Goal: Task Accomplishment & Management: Complete application form

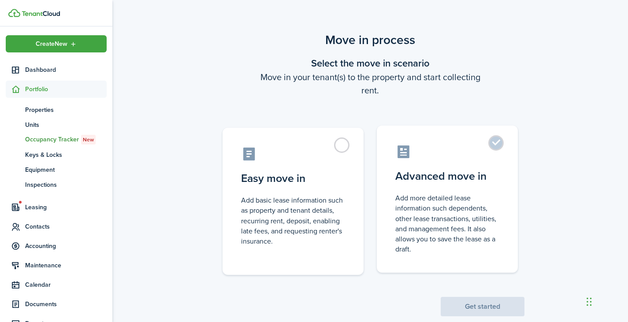
click at [500, 150] on label "Advanced move in Add more detailed lease information such dependents, other lea…" at bounding box center [447, 199] width 141 height 147
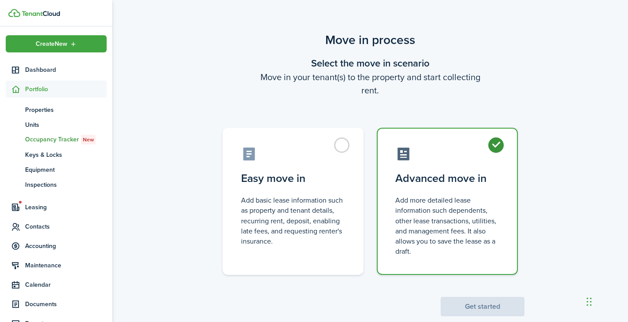
radio input "true"
click at [488, 317] on div "Move in process Select the move in scenario Move in your tenant(s) to the prope…" at bounding box center [370, 173] width 516 height 294
click at [488, 310] on button "Get started" at bounding box center [483, 306] width 84 height 19
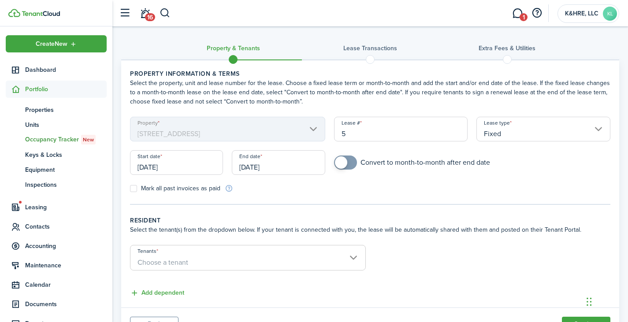
click at [199, 167] on input "[DATE]" at bounding box center [176, 162] width 93 height 25
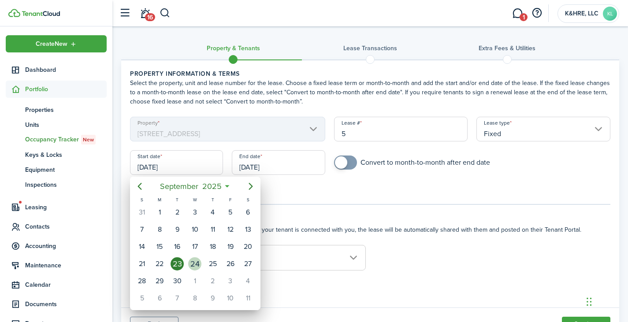
click at [197, 264] on div "24" at bounding box center [194, 263] width 13 height 13
type input "[DATE]"
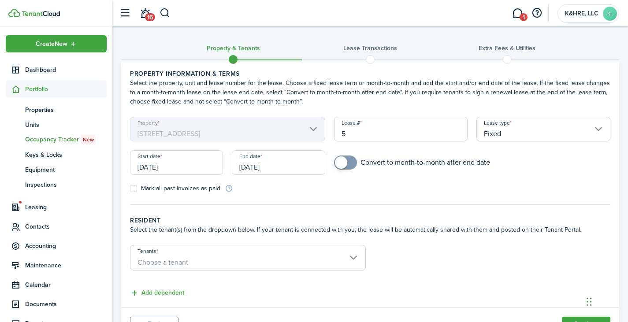
click at [292, 167] on input "[DATE]" at bounding box center [278, 162] width 93 height 25
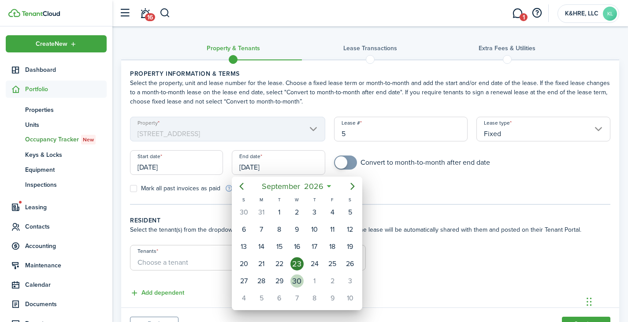
click at [294, 287] on div "30" at bounding box center [296, 280] width 13 height 13
type input "[DATE]"
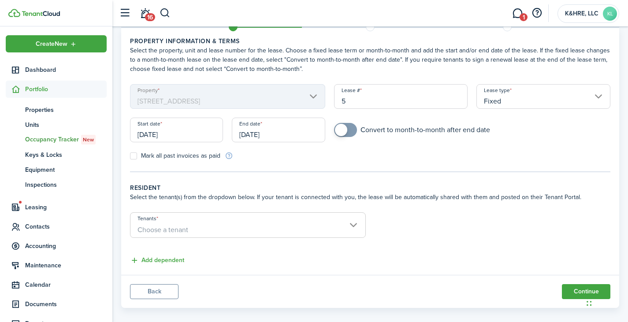
scroll to position [42, 0]
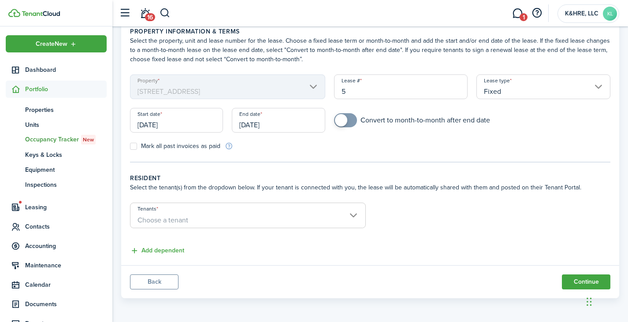
click at [261, 219] on span "Choose a tenant" at bounding box center [247, 220] width 235 height 15
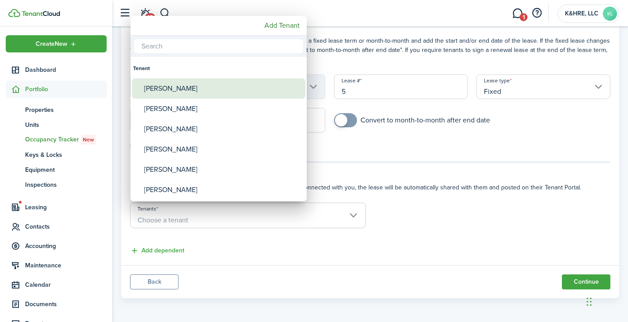
click at [198, 96] on div "[PERSON_NAME]" at bounding box center [222, 88] width 156 height 20
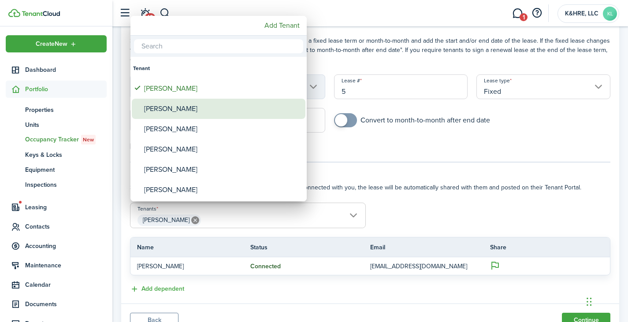
click at [185, 109] on div "[PERSON_NAME]" at bounding box center [222, 109] width 156 height 20
type input "[PERSON_NAME], [PERSON_NAME]"
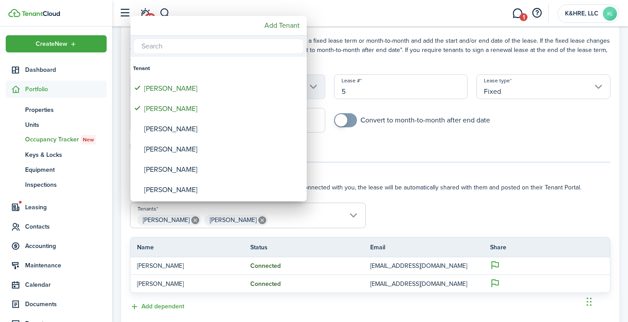
click at [467, 167] on div at bounding box center [314, 161] width 769 height 463
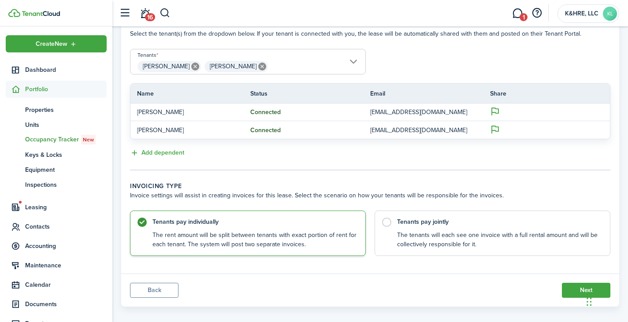
scroll to position [204, 0]
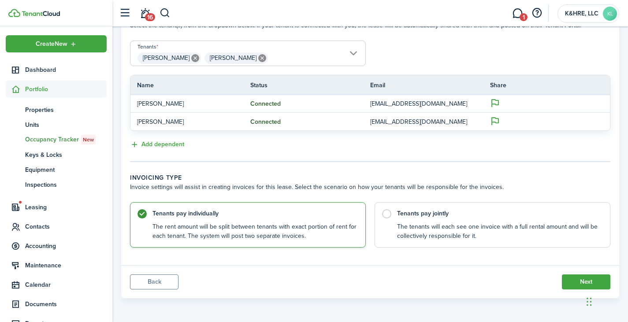
drag, startPoint x: 439, startPoint y: 200, endPoint x: 444, endPoint y: 194, distance: 7.8
click at [442, 196] on lease-classic-invoicing-type "Invoicing type Invoice settings will assist in creating invoices for this lease…" at bounding box center [370, 210] width 480 height 74
click at [441, 209] on control-radio-card-title "Tenants pay jointly" at bounding box center [499, 211] width 204 height 9
radio input "false"
radio input "true"
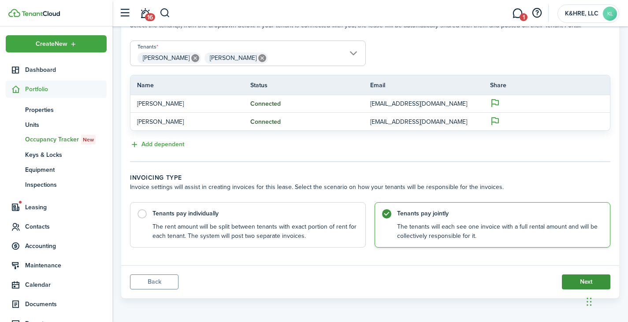
click at [565, 283] on button "Next" at bounding box center [586, 281] width 48 height 15
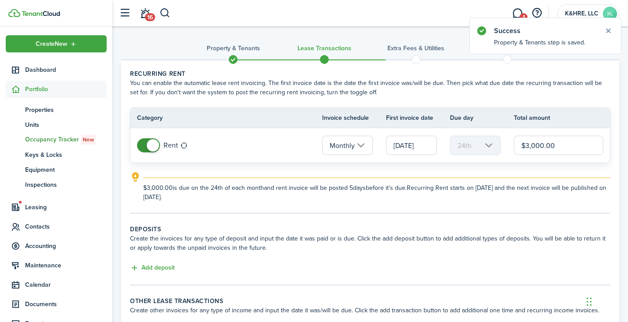
click at [408, 145] on input "[DATE]" at bounding box center [411, 145] width 51 height 19
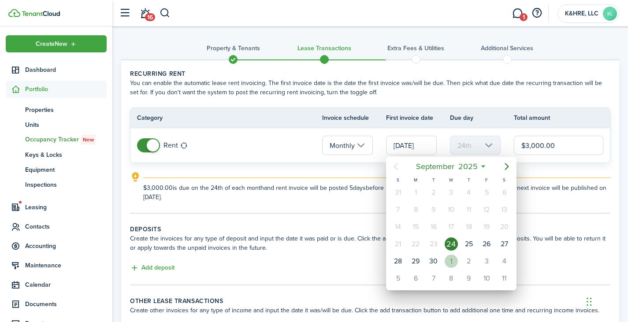
click at [450, 263] on div "1" at bounding box center [451, 261] width 13 height 13
type input "[DATE]"
type input "1st"
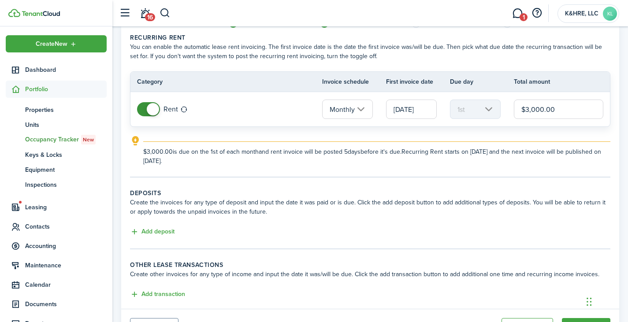
scroll to position [80, 0]
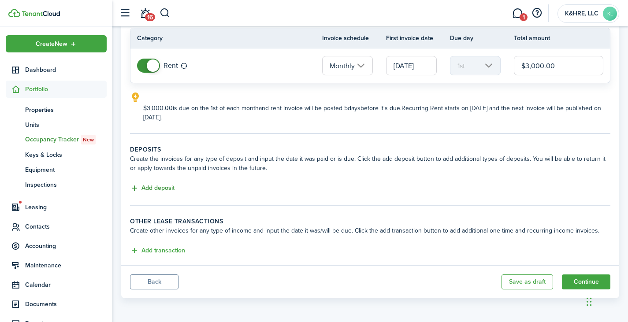
click at [167, 190] on button "Add deposit" at bounding box center [152, 188] width 45 height 10
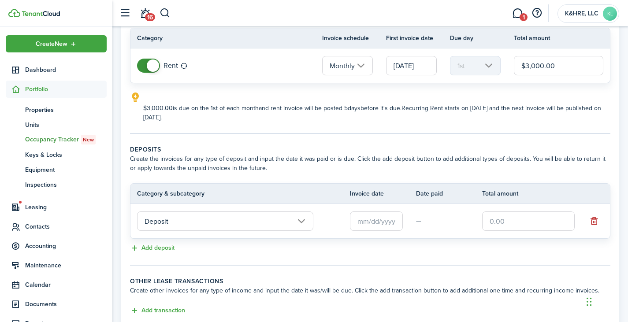
click at [388, 221] on input "text" at bounding box center [376, 220] width 53 height 19
click at [388, 221] on body "Create New Dashboard Portfolio pt Properties un Units oc Occupancy Tracker New …" at bounding box center [314, 81] width 628 height 322
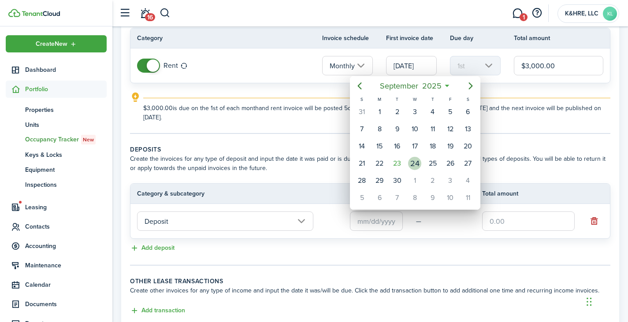
click at [416, 167] on div "24" at bounding box center [414, 163] width 13 height 13
type input "[DATE]"
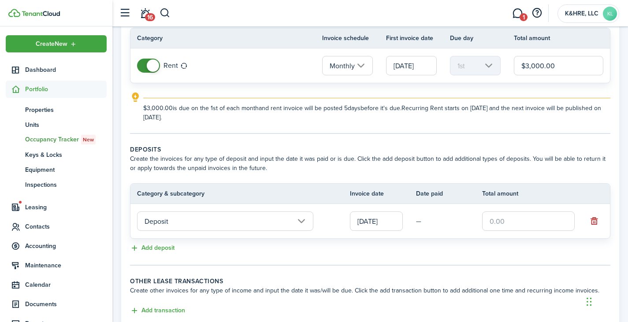
click at [506, 219] on input "text" at bounding box center [528, 220] width 93 height 19
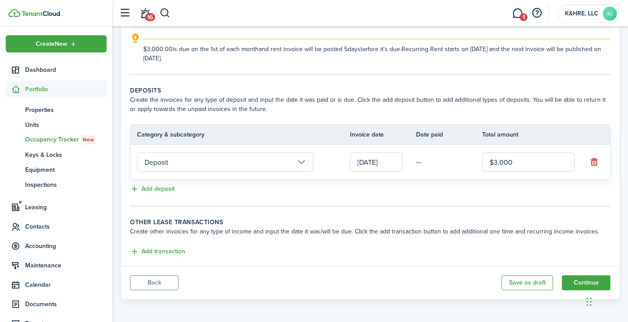
scroll to position [140, 0]
type input "$3,000.00"
click at [167, 249] on button "Add transaction" at bounding box center [157, 251] width 55 height 10
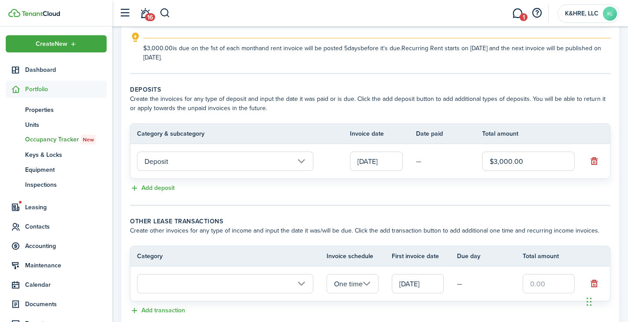
click at [352, 283] on input "One time" at bounding box center [352, 283] width 52 height 19
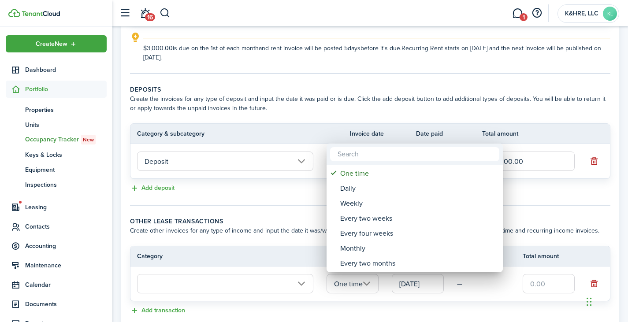
click at [262, 244] on div at bounding box center [314, 161] width 769 height 463
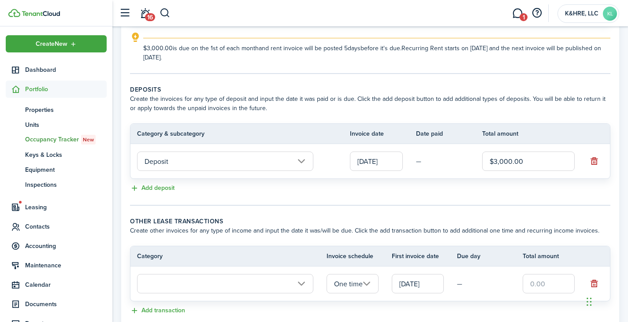
click at [285, 282] on input "text" at bounding box center [225, 283] width 176 height 19
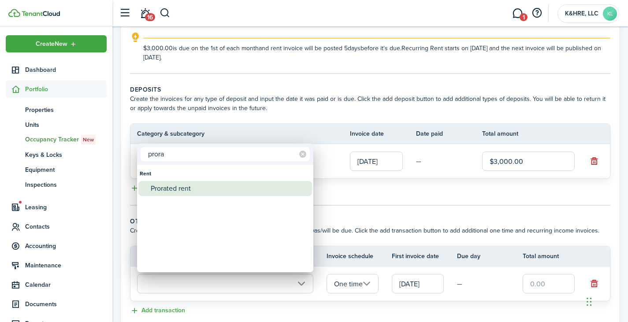
type input "prora"
click at [204, 190] on div "Prorated rent" at bounding box center [229, 188] width 156 height 15
type input "Rent / Prorated rent"
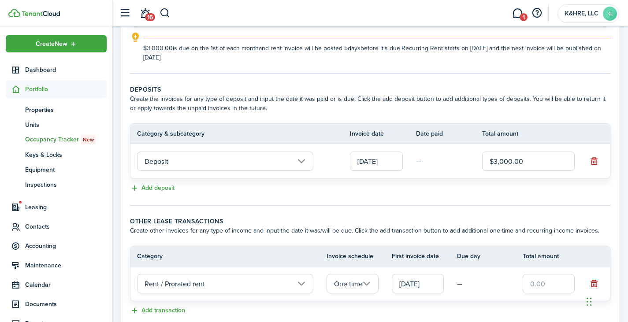
click at [545, 282] on input "text" at bounding box center [549, 283] width 52 height 19
type input "$700.00"
click at [423, 215] on panel-main-body "Recurring rent You can enable the automatic lease rent invoicing. The first inv…" at bounding box center [370, 123] width 498 height 404
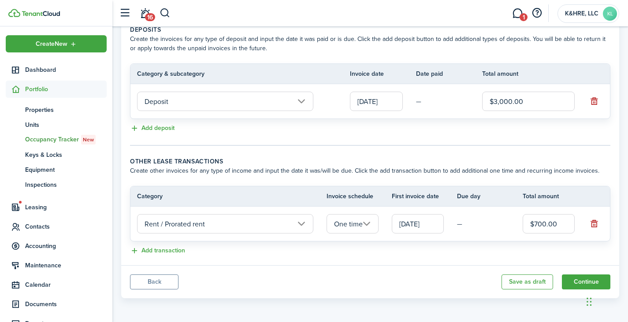
click at [433, 224] on input "[DATE]" at bounding box center [418, 223] width 52 height 19
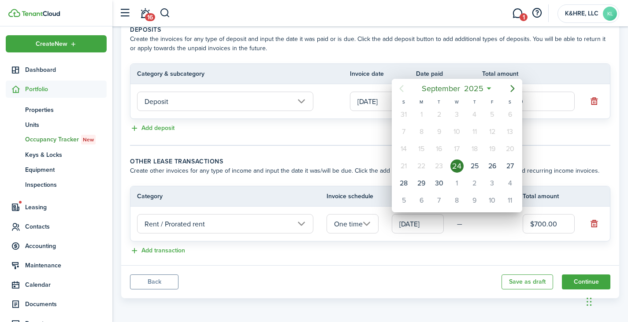
click at [457, 169] on div "24" at bounding box center [456, 165] width 13 height 13
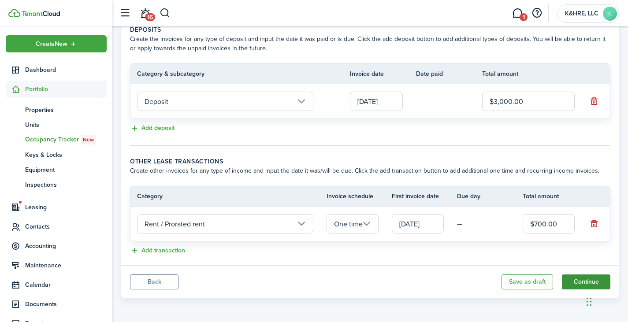
scroll to position [0, 0]
click at [570, 277] on button "Continue" at bounding box center [586, 281] width 48 height 15
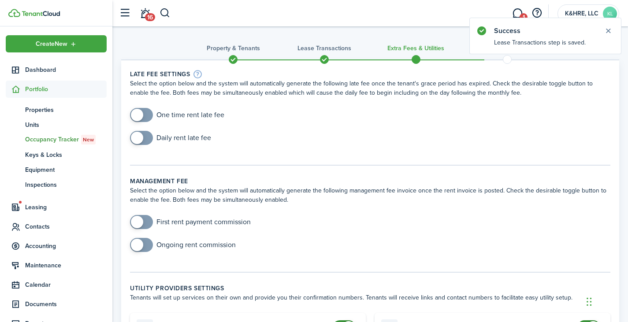
checkbox input "true"
click at [146, 115] on span at bounding box center [141, 115] width 9 height 14
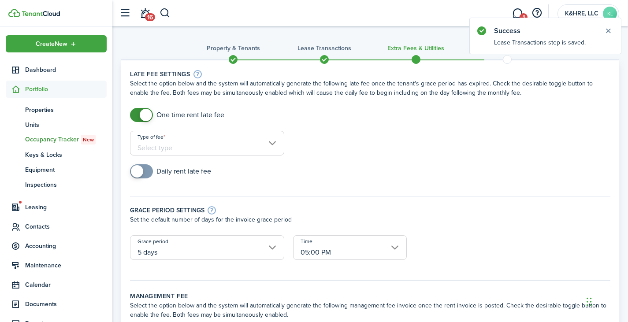
click at [190, 148] on input "Type of fee" at bounding box center [207, 143] width 154 height 25
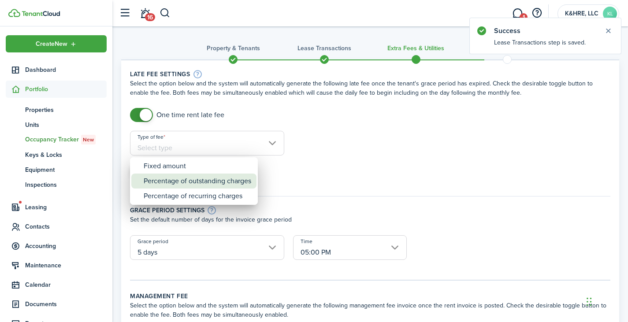
click at [183, 183] on div "Percentage of outstanding charges" at bounding box center [198, 181] width 108 height 15
type input "Percentage of outstanding charges"
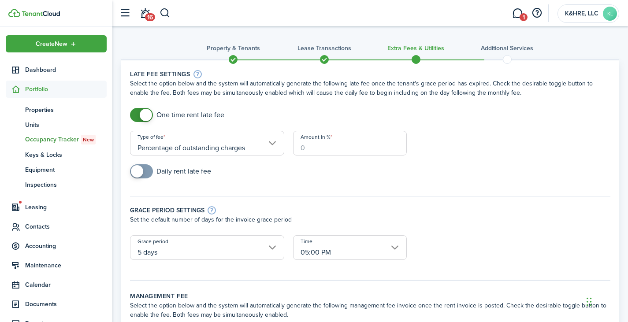
click at [315, 150] on input "Amount in %" at bounding box center [350, 143] width 114 height 25
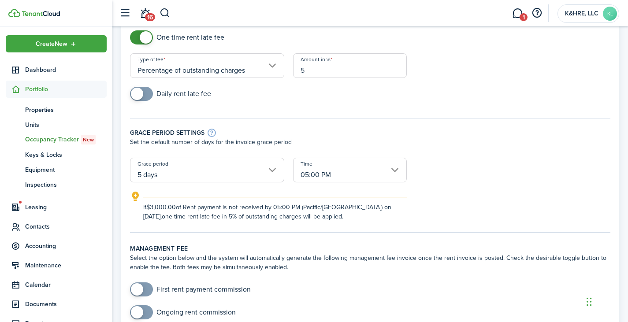
scroll to position [88, 0]
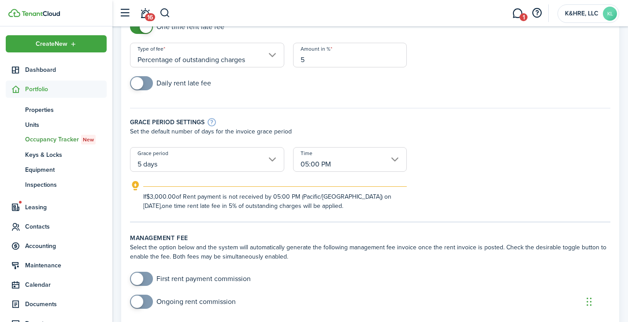
click at [244, 167] on input "5 days" at bounding box center [207, 159] width 154 height 25
type input "5"
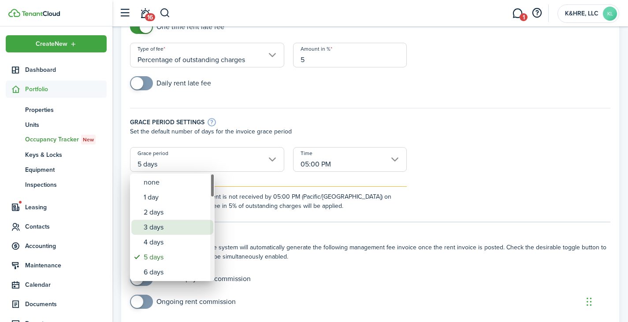
click at [160, 228] on div "3 days" at bounding box center [176, 227] width 64 height 15
type input "3 days"
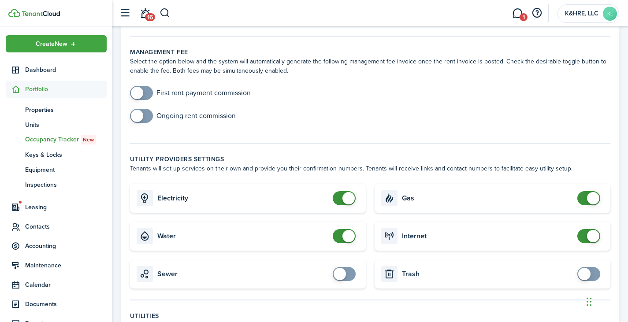
scroll to position [352, 0]
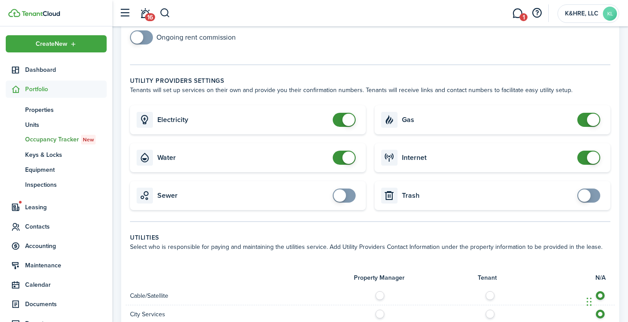
checkbox input "false"
click at [589, 119] on span at bounding box center [593, 120] width 12 height 12
click at [592, 154] on span at bounding box center [593, 158] width 12 height 12
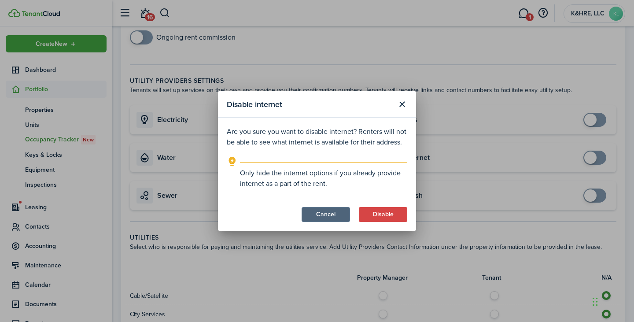
click at [316, 217] on button "Cancel" at bounding box center [326, 214] width 48 height 15
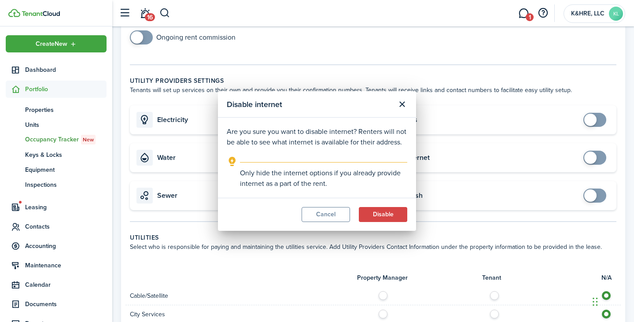
checkbox input "true"
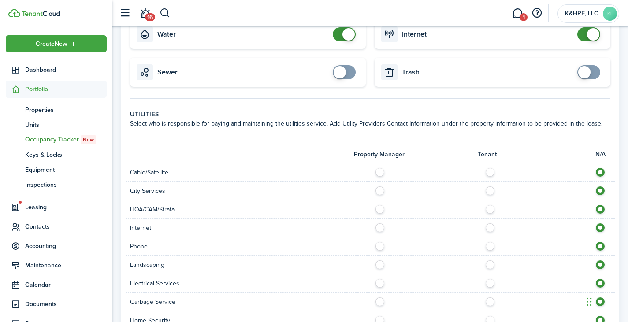
scroll to position [485, 0]
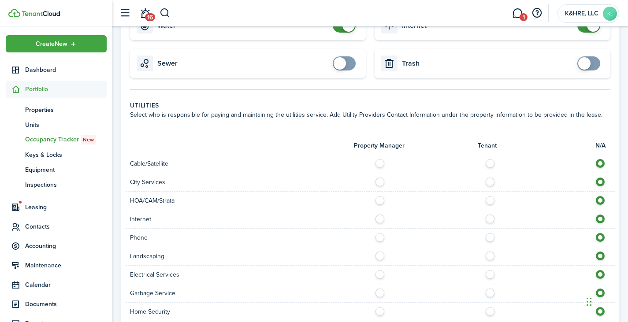
click at [492, 163] on label at bounding box center [492, 161] width 15 height 4
radio input "true"
click at [490, 215] on label at bounding box center [492, 217] width 15 height 4
radio input "true"
click at [486, 229] on div "Phone" at bounding box center [370, 238] width 489 height 19
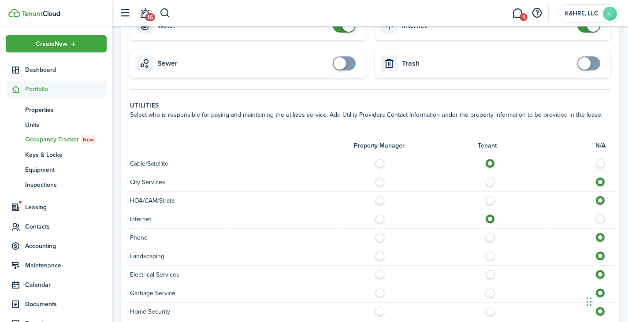
click at [486, 237] on label at bounding box center [492, 235] width 15 height 4
radio input "true"
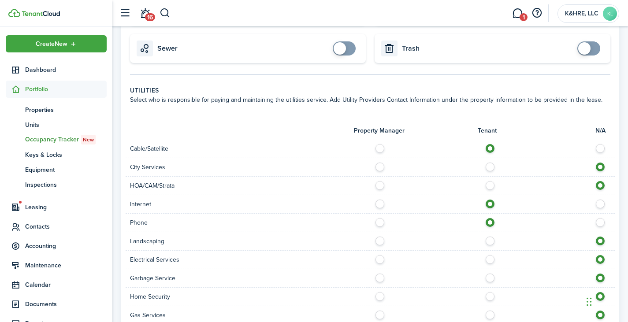
scroll to position [529, 0]
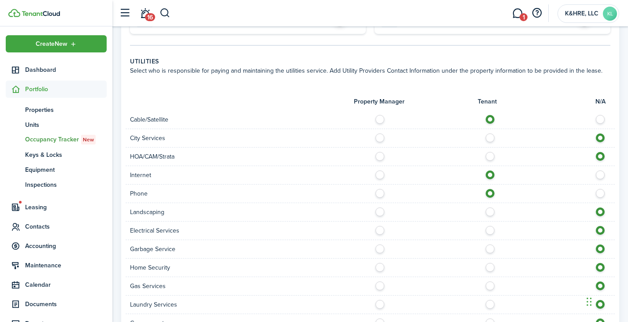
click at [382, 211] on label at bounding box center [382, 210] width 15 height 4
radio input "true"
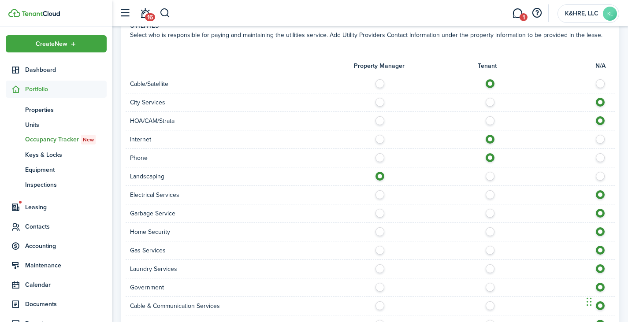
scroll to position [573, 0]
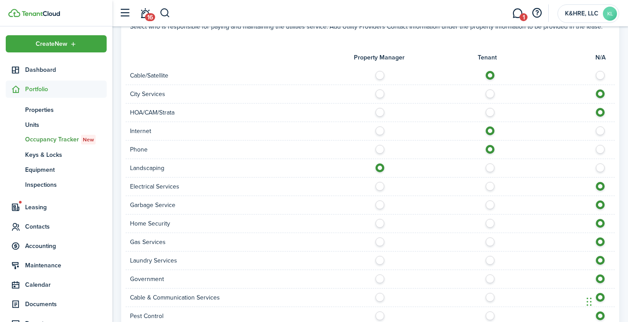
click at [380, 203] on label at bounding box center [382, 202] width 15 height 4
radio input "true"
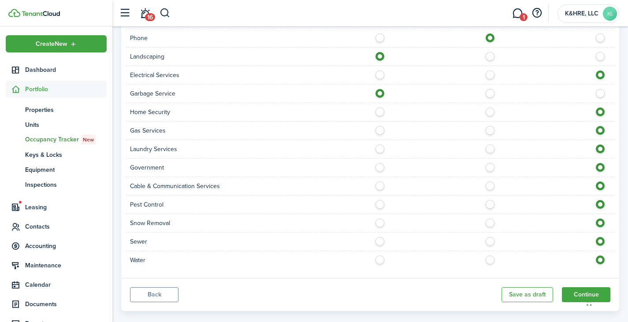
scroll to position [697, 0]
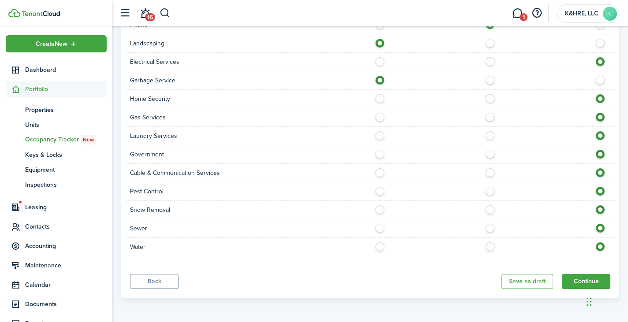
click at [493, 191] on label at bounding box center [492, 189] width 15 height 4
radio input "true"
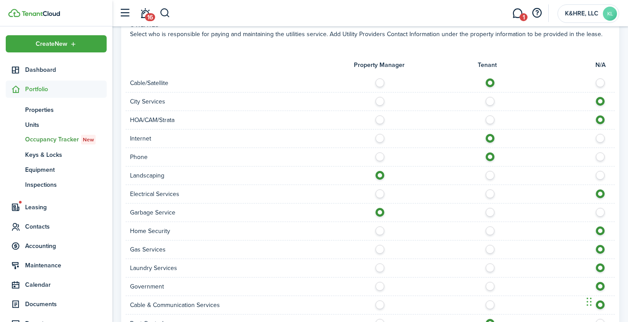
scroll to position [521, 0]
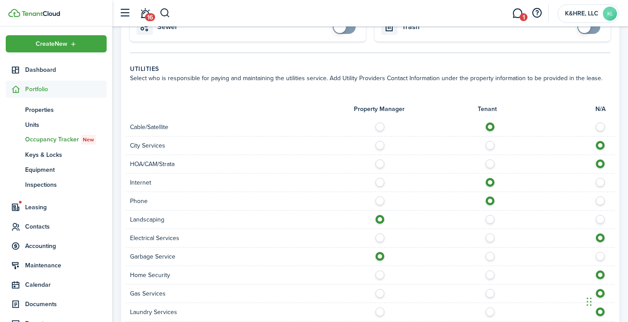
click at [593, 126] on control-radio-group at bounding box center [493, 124] width 236 height 4
click at [598, 126] on label at bounding box center [602, 124] width 15 height 4
radio input "false"
radio input "true"
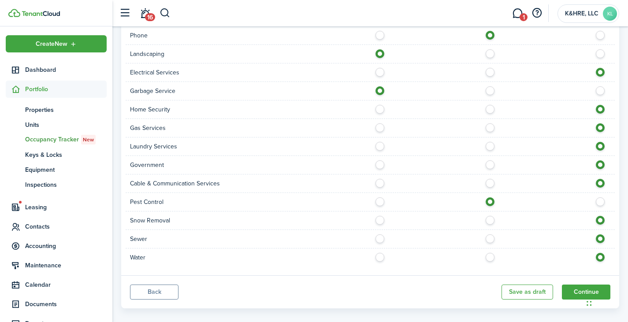
scroll to position [697, 0]
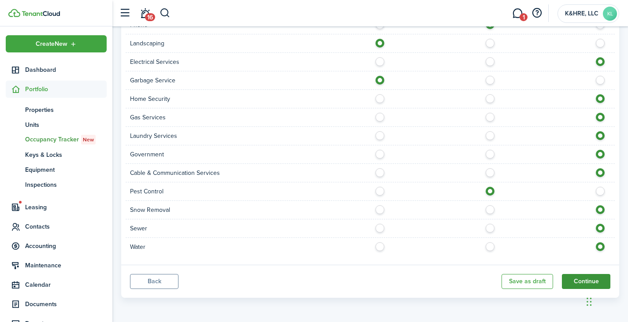
click at [572, 282] on button "Continue" at bounding box center [586, 281] width 48 height 15
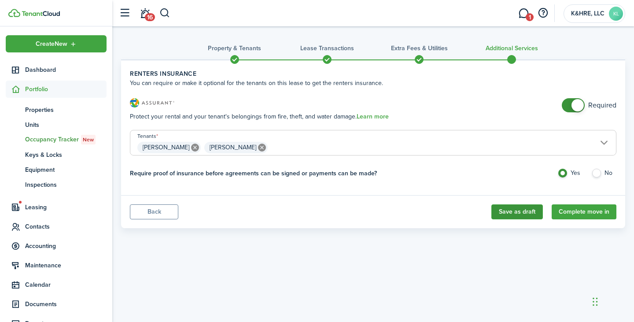
click at [527, 218] on button "Save as draft" at bounding box center [518, 211] width 52 height 15
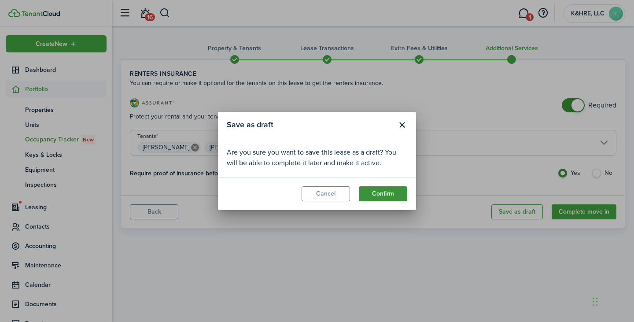
click at [393, 200] on button "Confirm" at bounding box center [383, 193] width 48 height 15
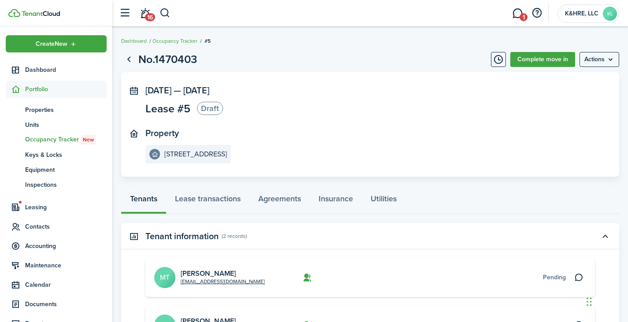
scroll to position [125, 0]
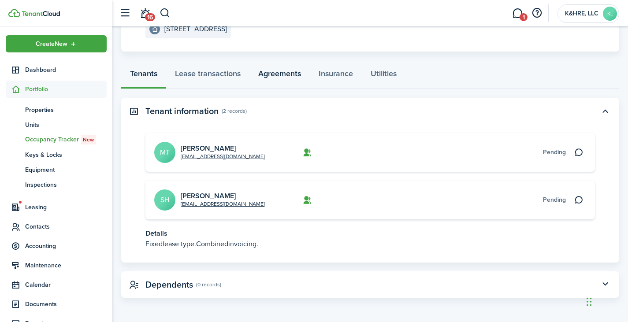
click at [278, 72] on link "Agreements" at bounding box center [279, 76] width 60 height 26
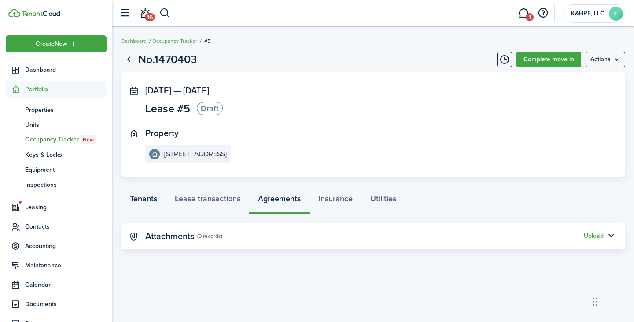
click at [151, 196] on link "Tenants" at bounding box center [143, 201] width 45 height 26
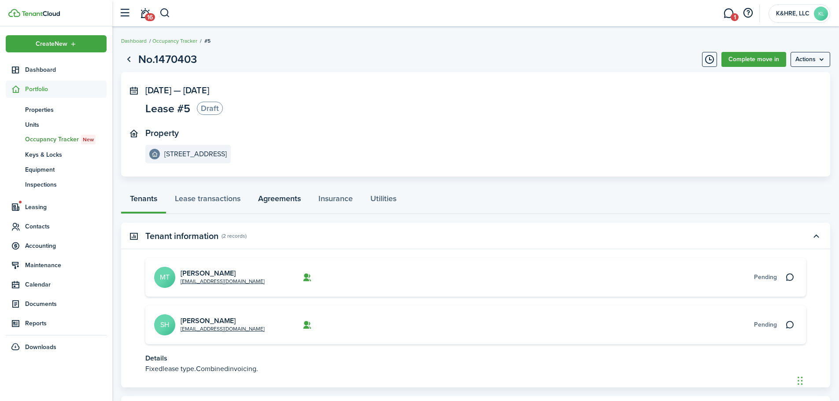
click at [285, 195] on link "Agreements" at bounding box center [279, 201] width 60 height 26
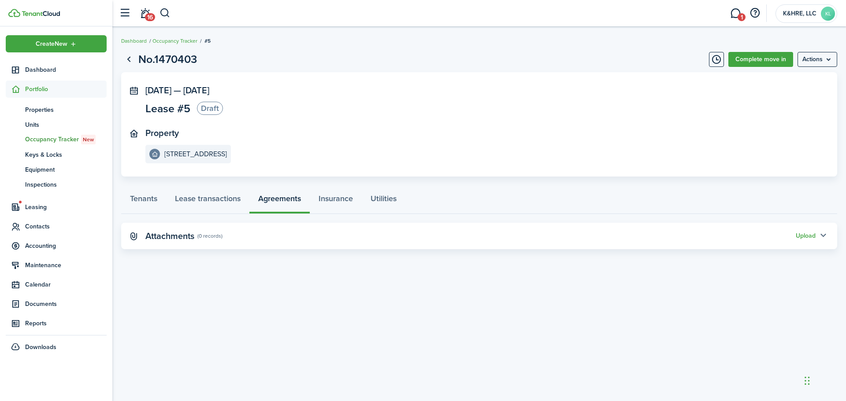
click at [634, 235] on button "button" at bounding box center [823, 236] width 15 height 15
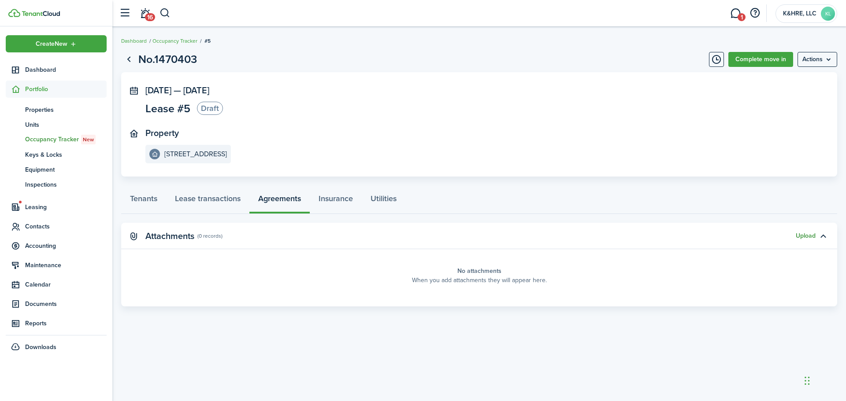
click at [634, 239] on button "Upload" at bounding box center [806, 236] width 20 height 7
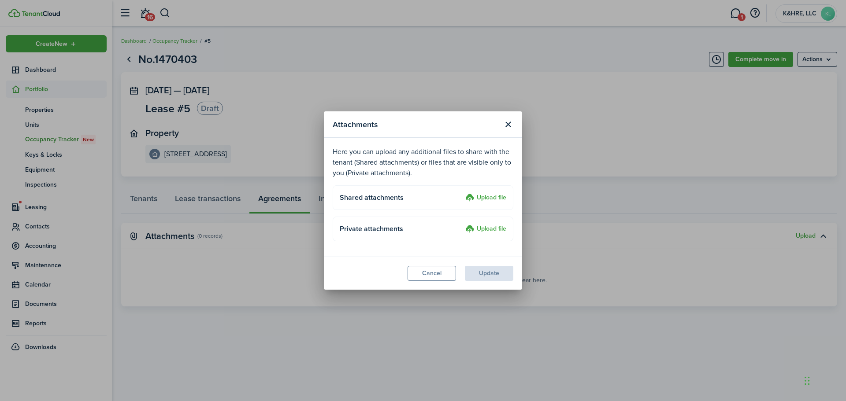
click at [487, 203] on label "Upload file" at bounding box center [485, 198] width 41 height 11
click at [462, 193] on input "Upload file" at bounding box center [462, 193] width 0 height 0
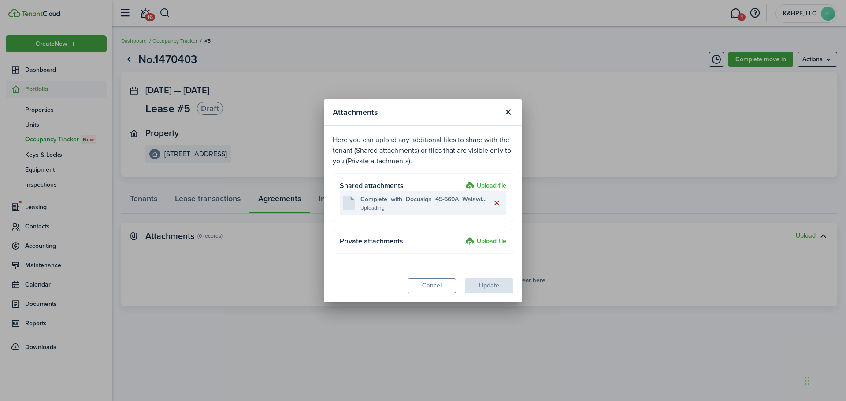
click at [495, 201] on button "Delete file" at bounding box center [496, 203] width 15 height 15
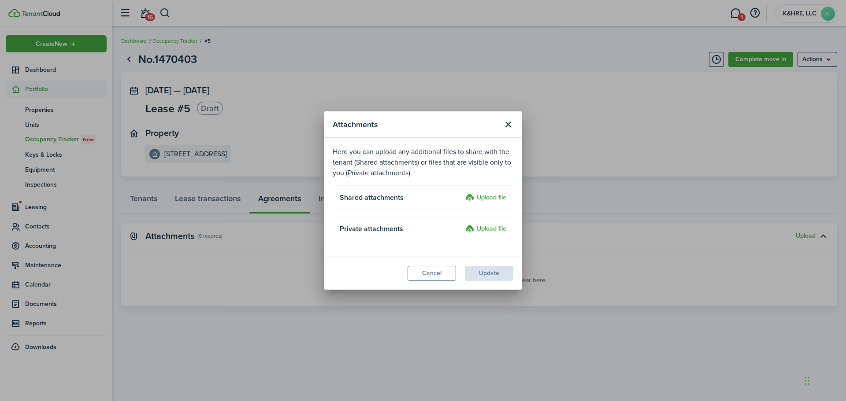
click at [461, 195] on h4 "Shared attachments" at bounding box center [401, 198] width 122 height 11
click at [482, 203] on label "Upload file" at bounding box center [485, 198] width 41 height 11
click at [462, 193] on input "Upload file" at bounding box center [462, 193] width 0 height 0
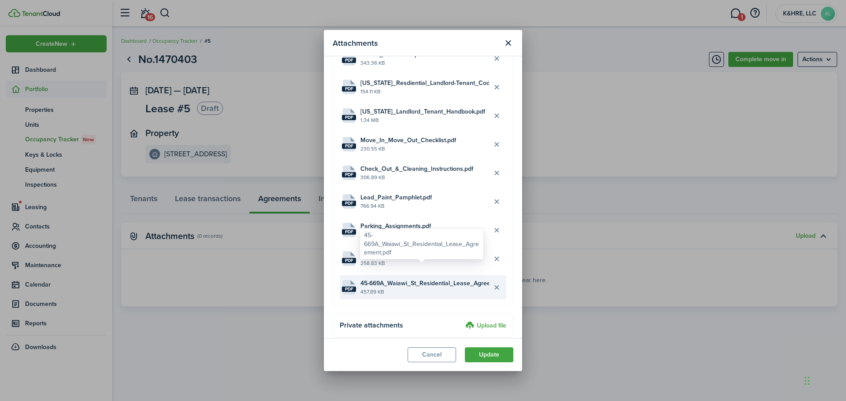
scroll to position [90, 0]
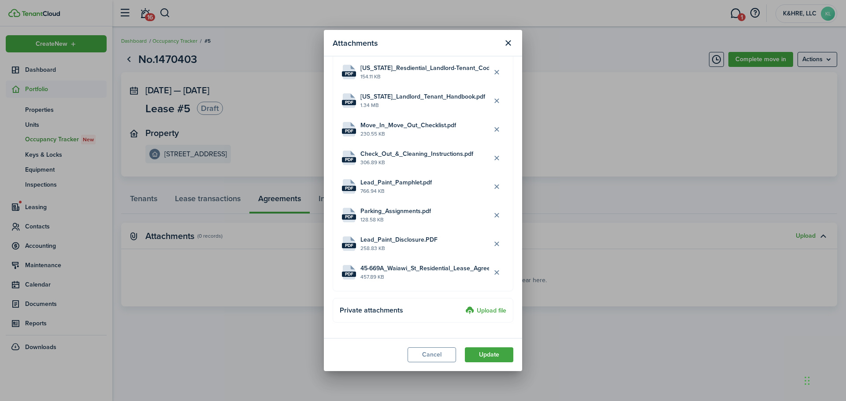
drag, startPoint x: 430, startPoint y: 275, endPoint x: 467, endPoint y: 315, distance: 53.9
click at [463, 315] on modal-body "Here you can upload any additional files to share with the tenant (Shared attac…" at bounding box center [423, 197] width 198 height 282
click at [492, 274] on button "Delete file" at bounding box center [496, 272] width 15 height 15
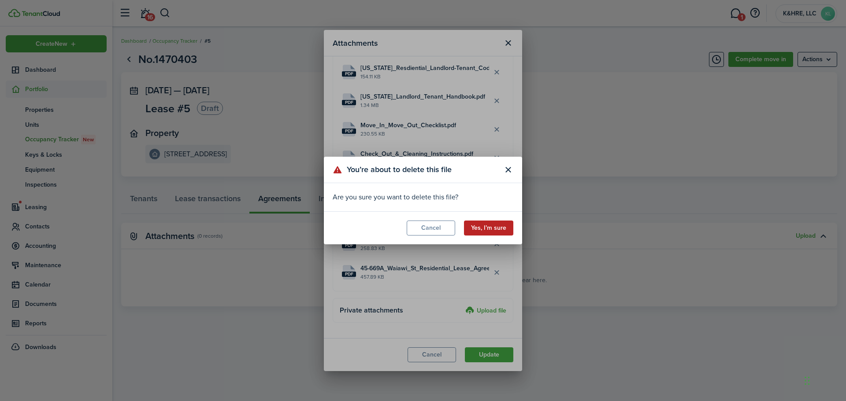
click at [490, 230] on button "Yes, I’m sure" at bounding box center [488, 228] width 49 height 15
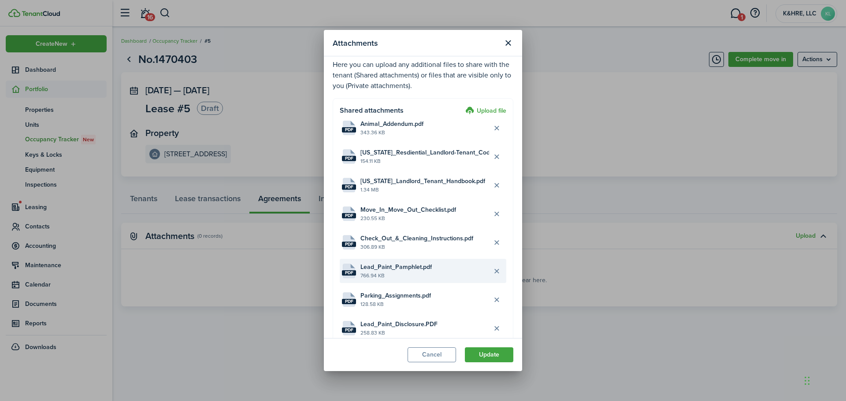
scroll to position [0, 0]
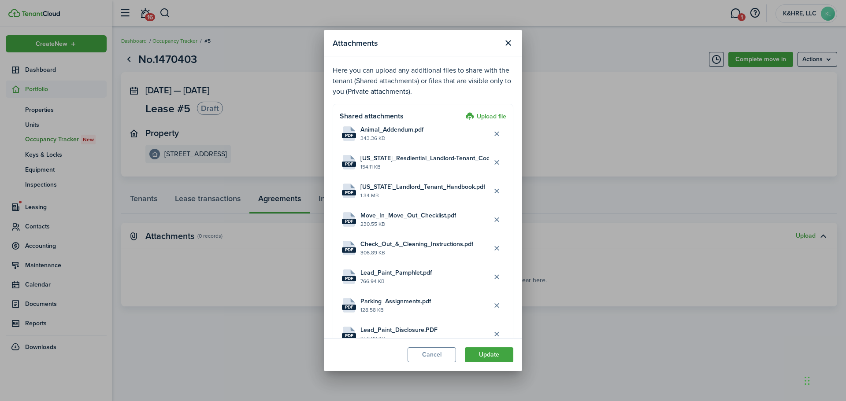
click at [476, 115] on label "Upload file" at bounding box center [485, 116] width 41 height 11
click at [462, 111] on input "Upload file" at bounding box center [462, 111] width 0 height 0
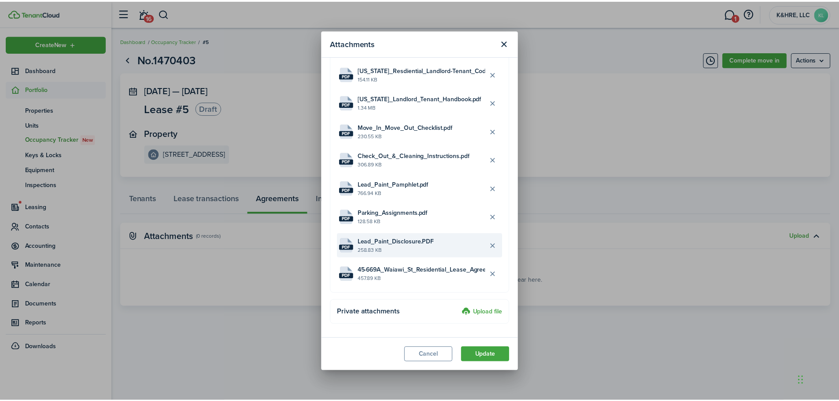
scroll to position [90, 0]
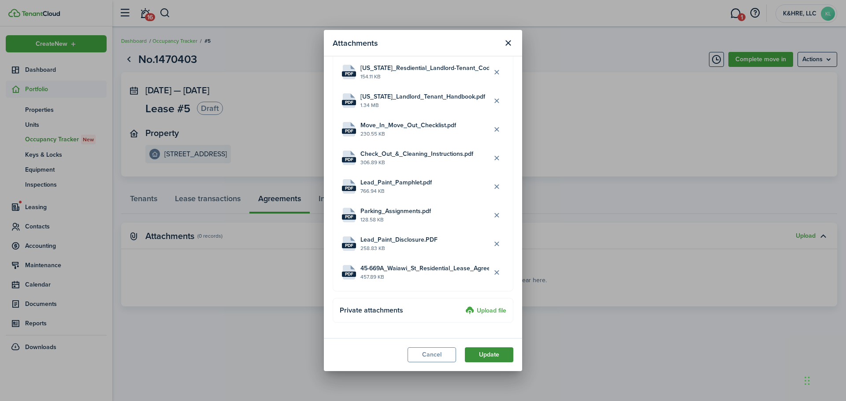
click at [494, 322] on button "Update" at bounding box center [489, 355] width 48 height 15
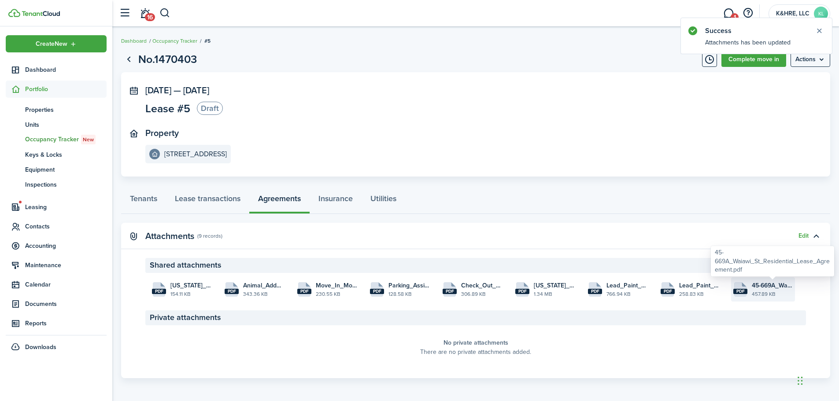
click at [634, 287] on span "45-669A_Waiawi_St_Residential_Lease_Agreement.pdf" at bounding box center [772, 285] width 41 height 9
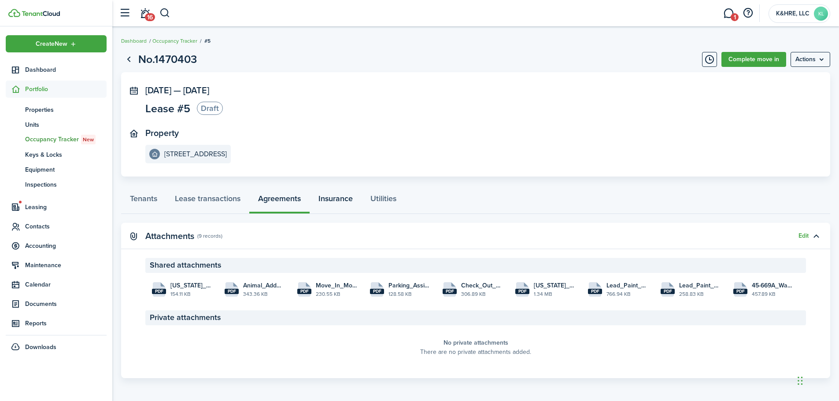
click at [351, 192] on link "Insurance" at bounding box center [336, 201] width 52 height 26
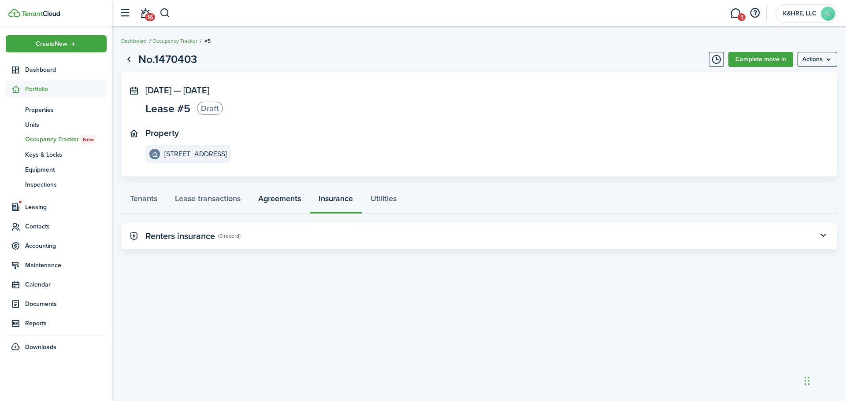
click at [289, 210] on link "Agreements" at bounding box center [279, 201] width 60 height 26
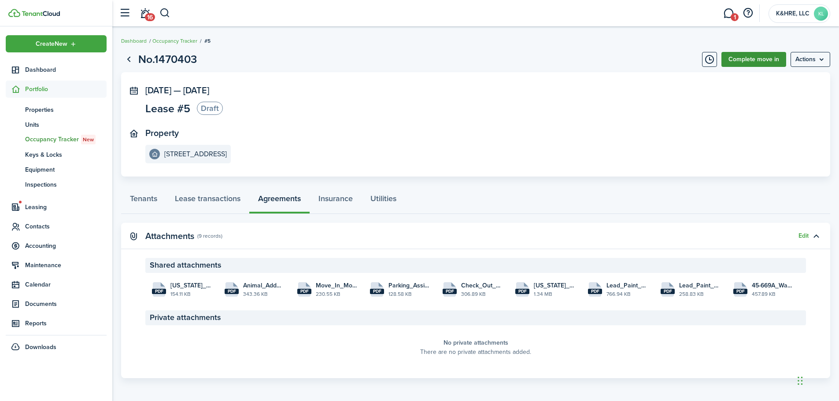
click at [634, 57] on link "Complete move in" at bounding box center [754, 59] width 65 height 15
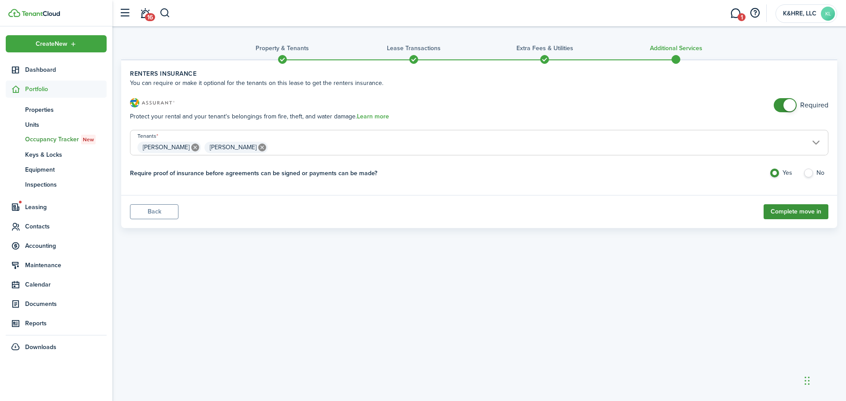
click at [634, 213] on button "Complete move in" at bounding box center [796, 211] width 65 height 15
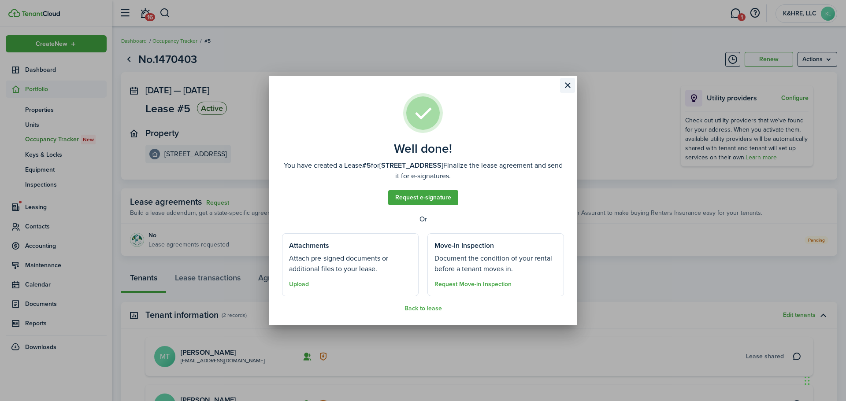
click at [567, 86] on button "Close modal" at bounding box center [567, 85] width 15 height 15
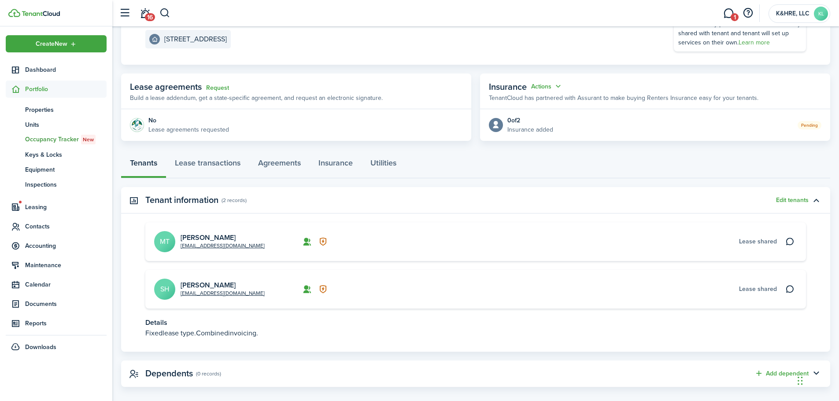
scroll to position [125, 0]
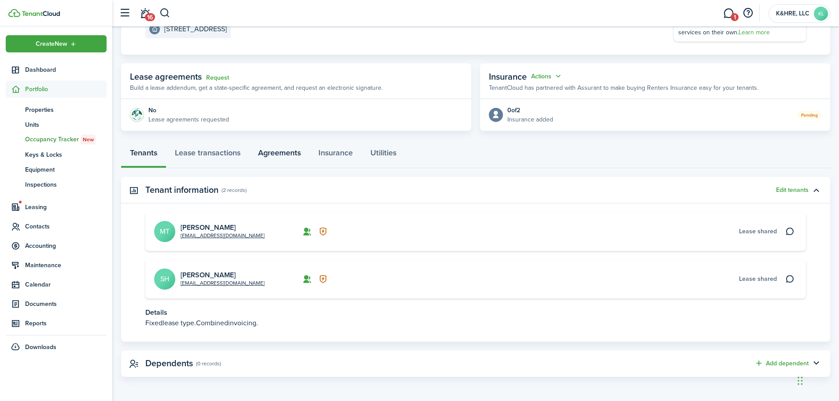
click at [293, 161] on link "Agreements" at bounding box center [279, 155] width 60 height 26
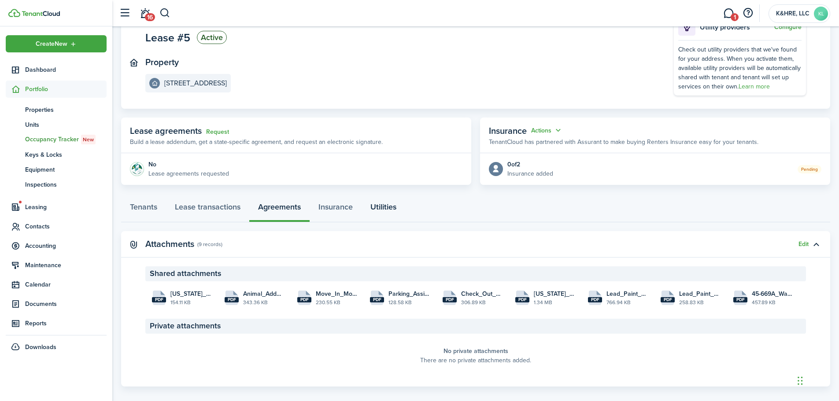
scroll to position [81, 0]
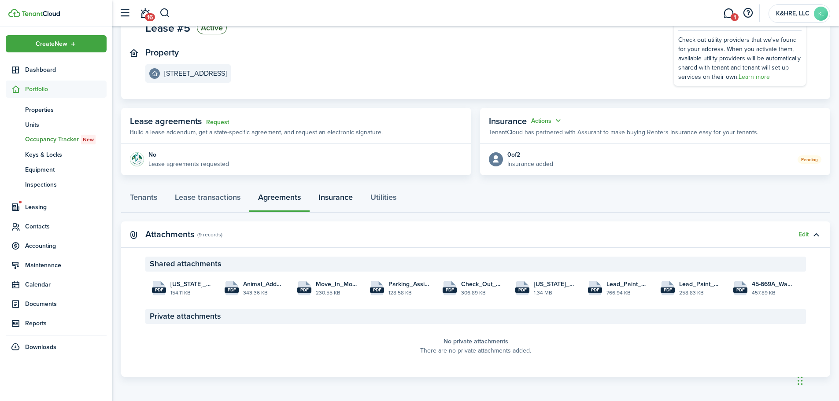
click at [340, 200] on link "Insurance" at bounding box center [336, 199] width 52 height 26
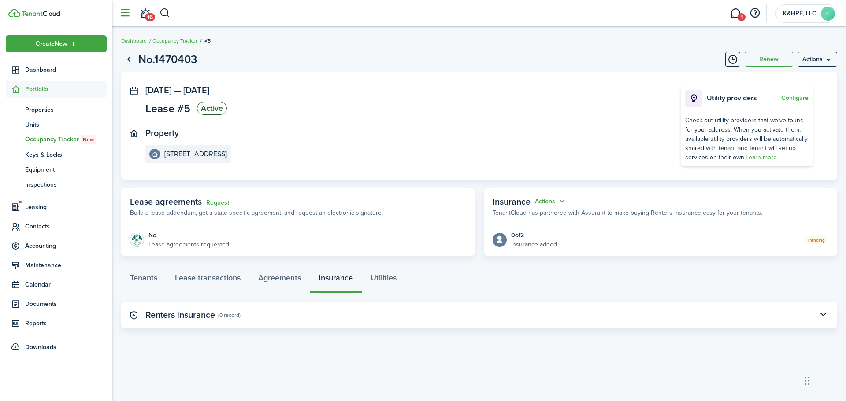
click at [124, 15] on button "button" at bounding box center [124, 13] width 17 height 17
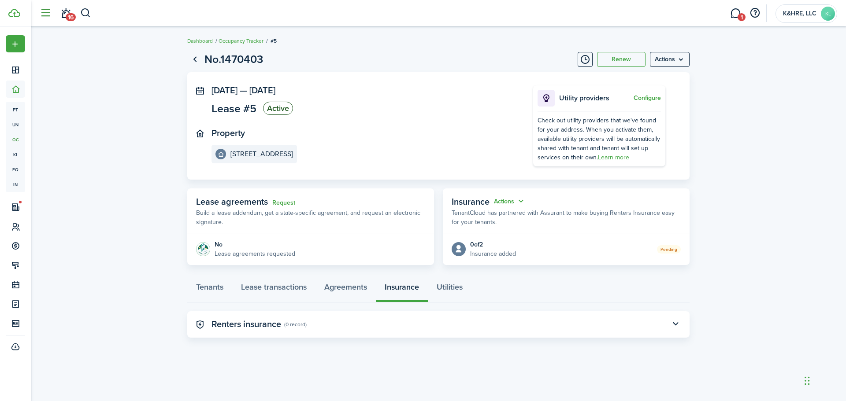
click at [44, 8] on button "button" at bounding box center [45, 13] width 17 height 17
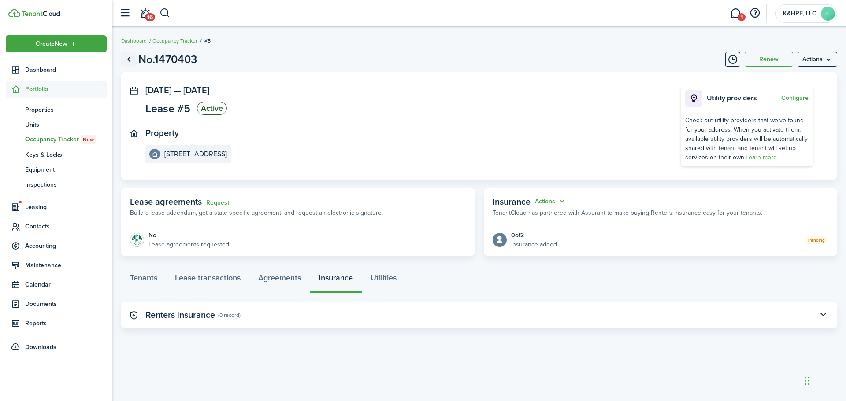
click at [129, 63] on link "Go back" at bounding box center [128, 59] width 15 height 15
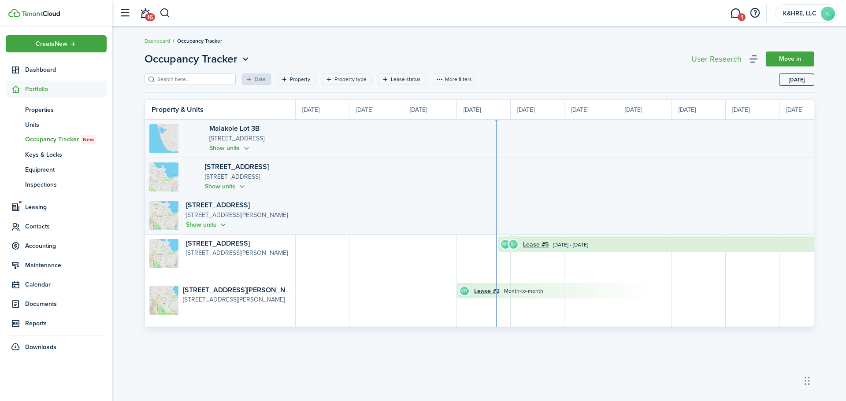
scroll to position [0, 161]
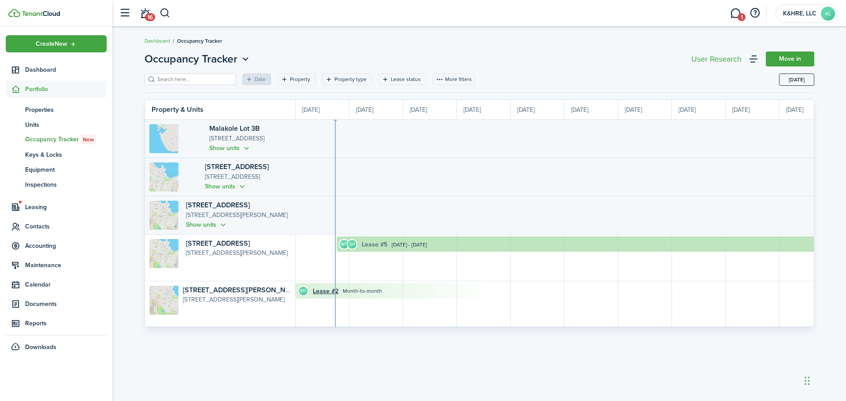
click at [367, 245] on link "Lease #5" at bounding box center [375, 244] width 26 height 9
